Goal: Find specific page/section: Find specific page/section

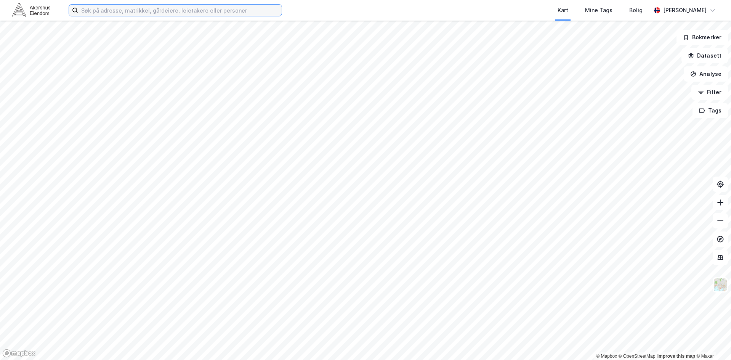
click at [111, 11] on input at bounding box center [180, 10] width 204 height 11
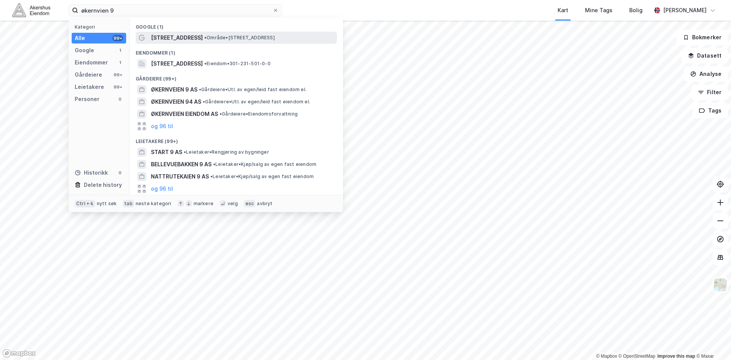
click at [204, 35] on span "•" at bounding box center [205, 38] width 2 height 6
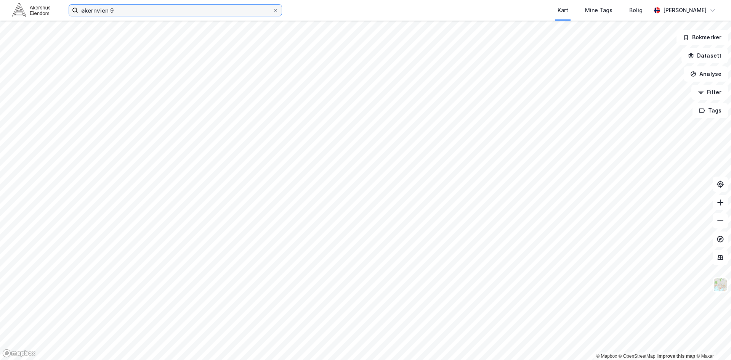
click at [118, 7] on input "økernvien 9" at bounding box center [175, 10] width 194 height 11
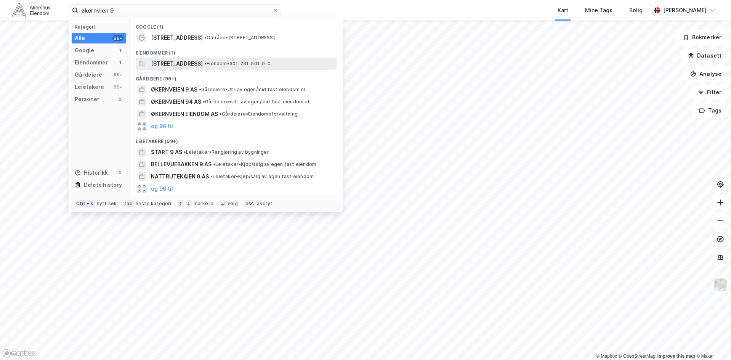
click at [149, 63] on div "[STREET_ADDRESS] • Eiendom • 301-231-501-0-0" at bounding box center [236, 64] width 201 height 12
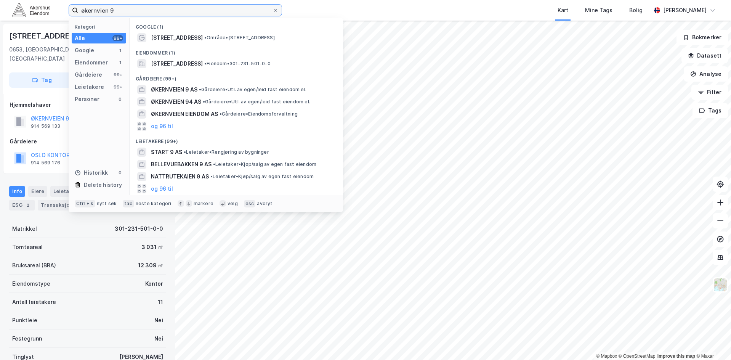
drag, startPoint x: 109, startPoint y: 11, endPoint x: 10, endPoint y: 12, distance: 99.1
click at [10, 12] on div "økernvien 9 Kategori Alle 99+ Google 1 Eiendommer 1 Gårdeiere 99+ Leietakere 99…" at bounding box center [365, 10] width 731 height 21
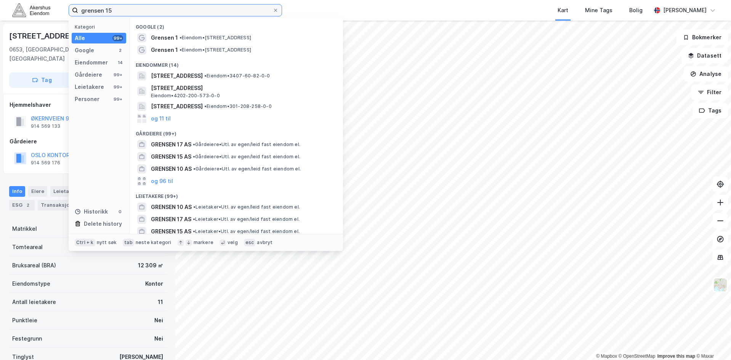
type input "grensen 15"
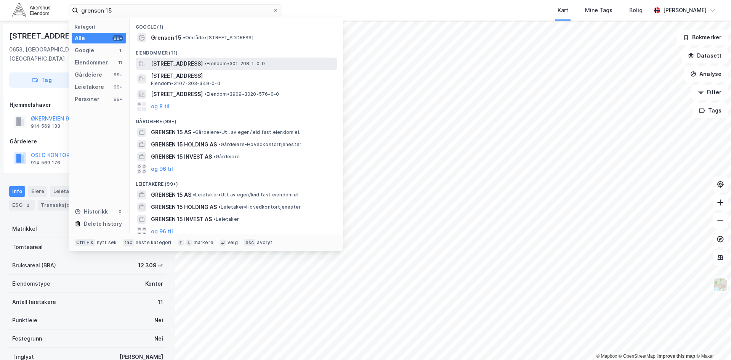
click at [197, 62] on span "[STREET_ADDRESS]" at bounding box center [177, 63] width 52 height 9
